Goal: Find contact information: Find contact information

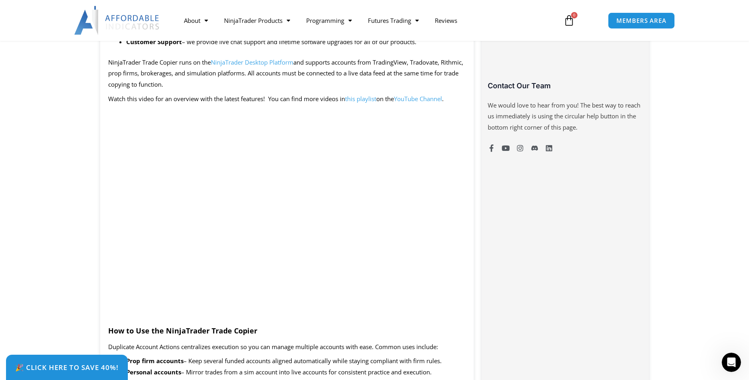
scroll to position [573, 0]
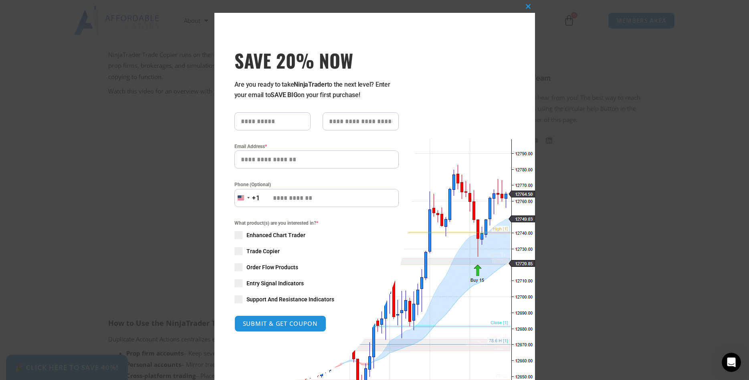
click at [404, 187] on div "Phone (Optional) United States +1 +1 244 results found Afghanistan +93 Åland Is…" at bounding box center [317, 193] width 176 height 26
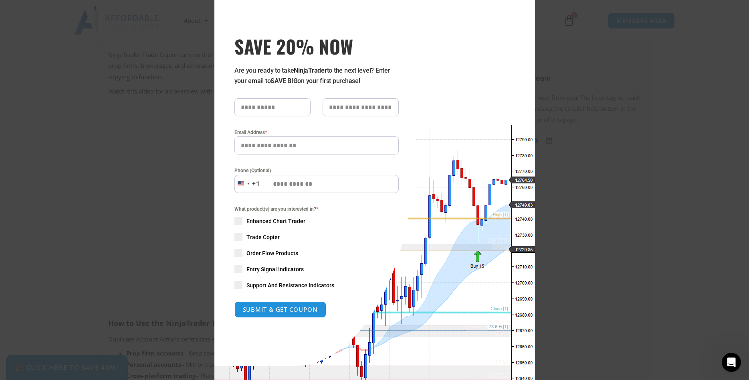
scroll to position [0, 0]
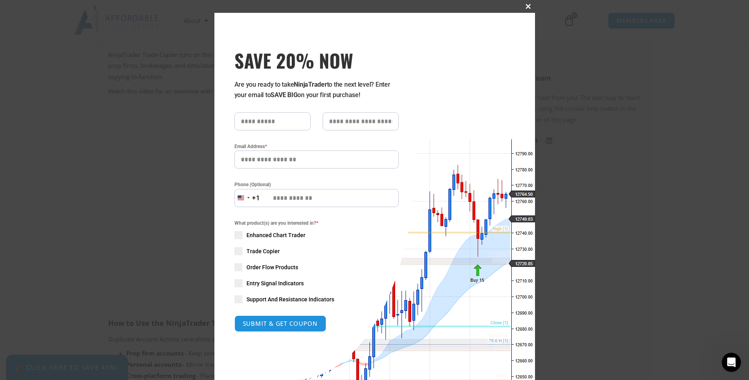
click at [530, 6] on span "SAVE 20% NOW popup" at bounding box center [528, 6] width 13 height 5
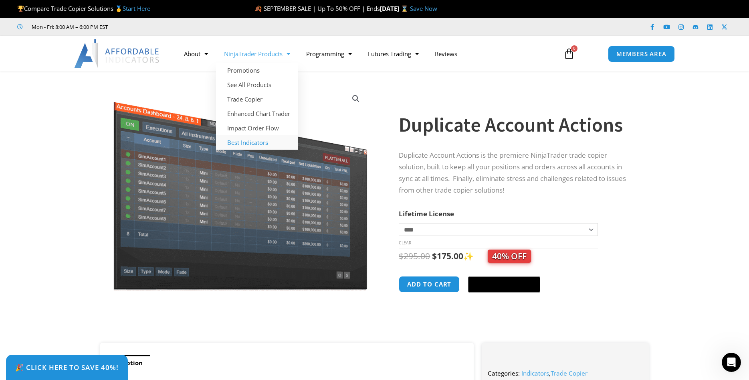
drag, startPoint x: 260, startPoint y: 144, endPoint x: 270, endPoint y: 140, distance: 10.9
click at [260, 144] on link "Best Indicators" at bounding box center [257, 142] width 82 height 14
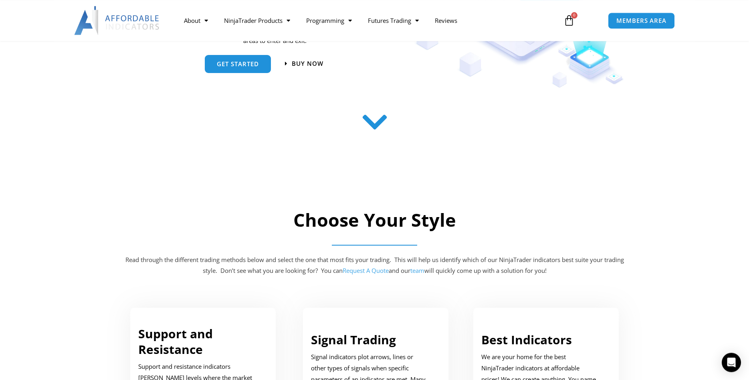
scroll to position [205, 0]
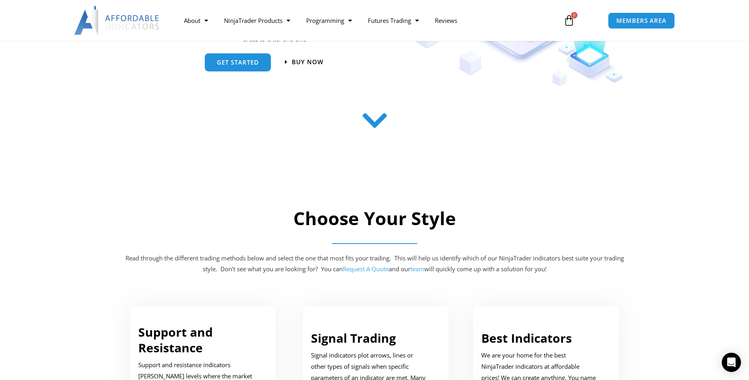
click at [425, 269] on link "team" at bounding box center [418, 269] width 14 height 8
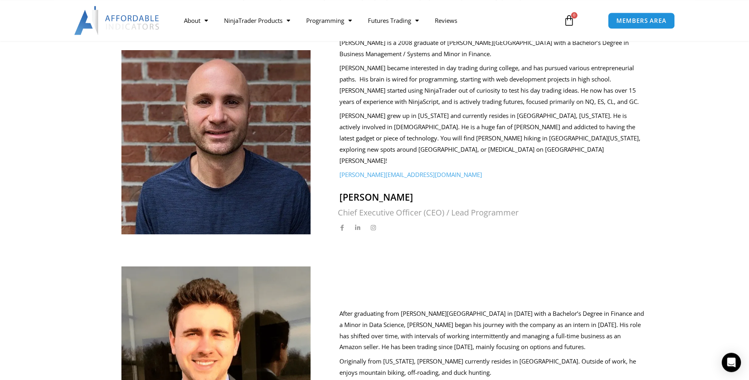
scroll to position [205, 0]
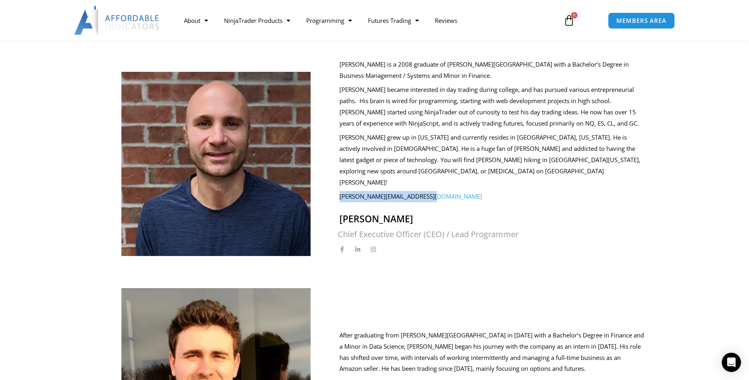
drag, startPoint x: 431, startPoint y: 177, endPoint x: 339, endPoint y: 175, distance: 91.8
click at [339, 175] on div "[PERSON_NAME] is a 2008 graduate of [PERSON_NAME][GEOGRAPHIC_DATA] with a Bache…" at bounding box center [486, 157] width 317 height 197
copy link "[PERSON_NAME][EMAIL_ADDRESS][DOMAIN_NAME]"
